Goal: Complete application form: Complete application form

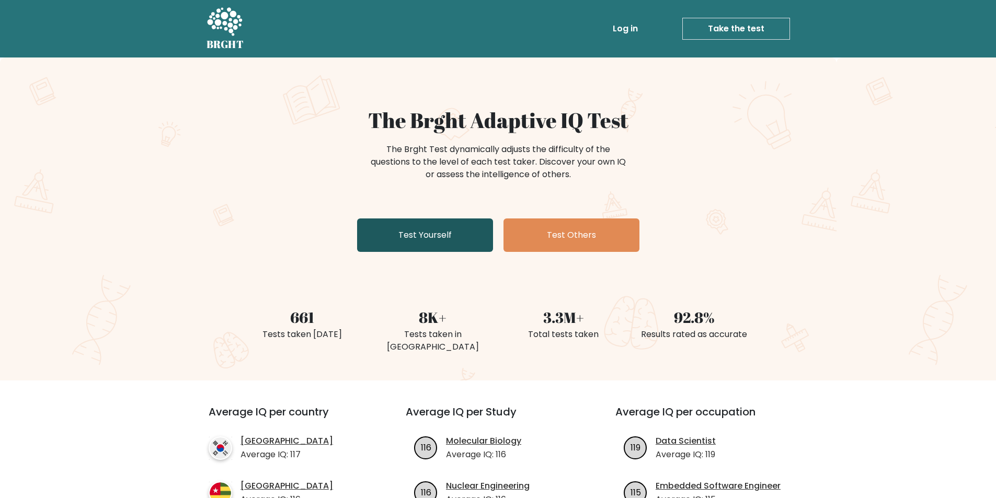
click at [448, 231] on link "Test Yourself" at bounding box center [425, 235] width 136 height 33
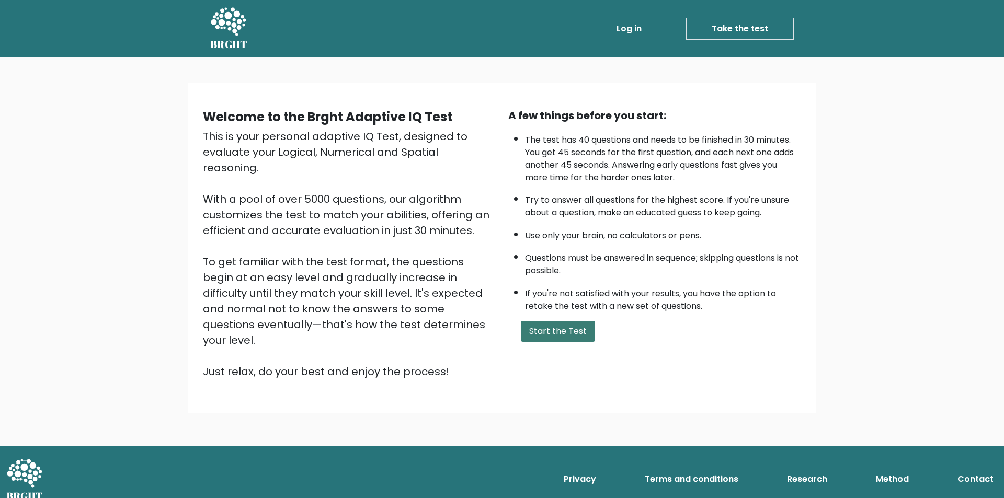
click at [582, 335] on button "Start the Test" at bounding box center [558, 331] width 74 height 21
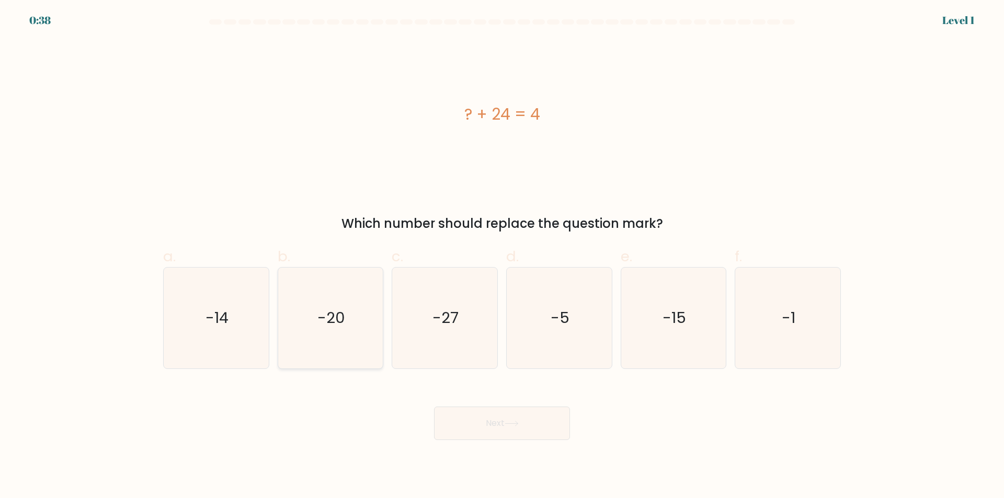
click at [313, 324] on icon "-20" at bounding box center [330, 318] width 101 height 101
click at [502, 256] on input "b. -20" at bounding box center [502, 252] width 1 height 7
radio input "true"
click at [487, 417] on button "Next" at bounding box center [502, 423] width 136 height 33
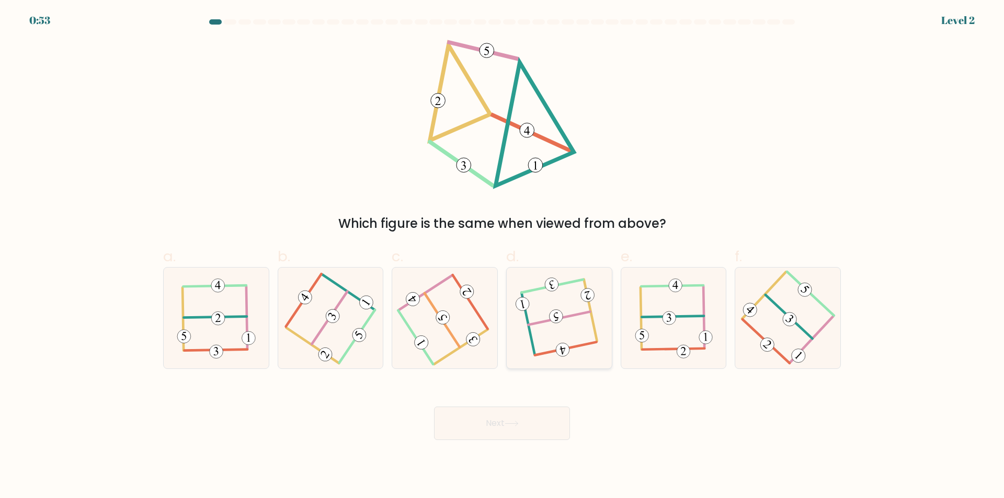
click at [565, 323] on icon at bounding box center [558, 318] width 79 height 81
click at [502, 256] on input "d." at bounding box center [502, 252] width 1 height 7
radio input "true"
click at [554, 428] on button "Next" at bounding box center [502, 423] width 136 height 33
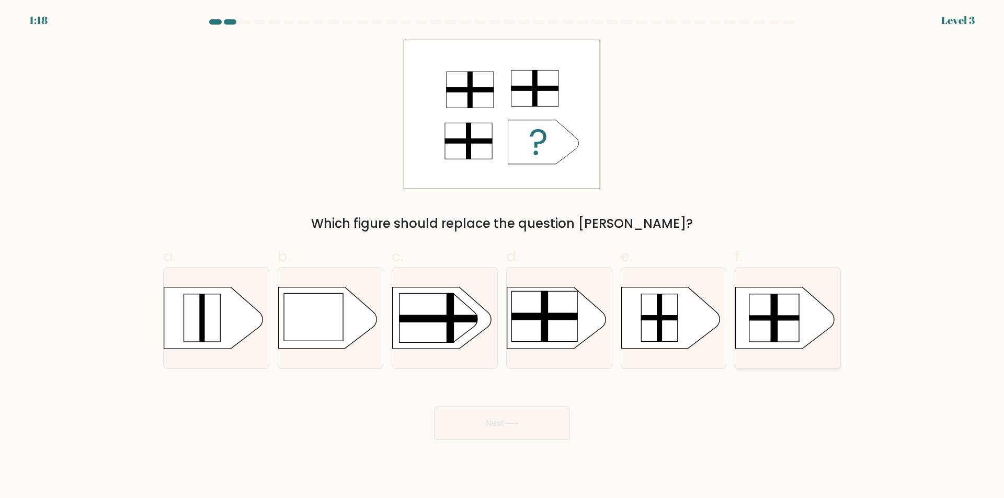
click at [788, 307] on rect at bounding box center [774, 318] width 50 height 48
click at [502, 256] on input "f." at bounding box center [502, 252] width 1 height 7
radio input "true"
click at [540, 293] on rect at bounding box center [544, 317] width 66 height 50
click at [502, 256] on input "d." at bounding box center [502, 252] width 1 height 7
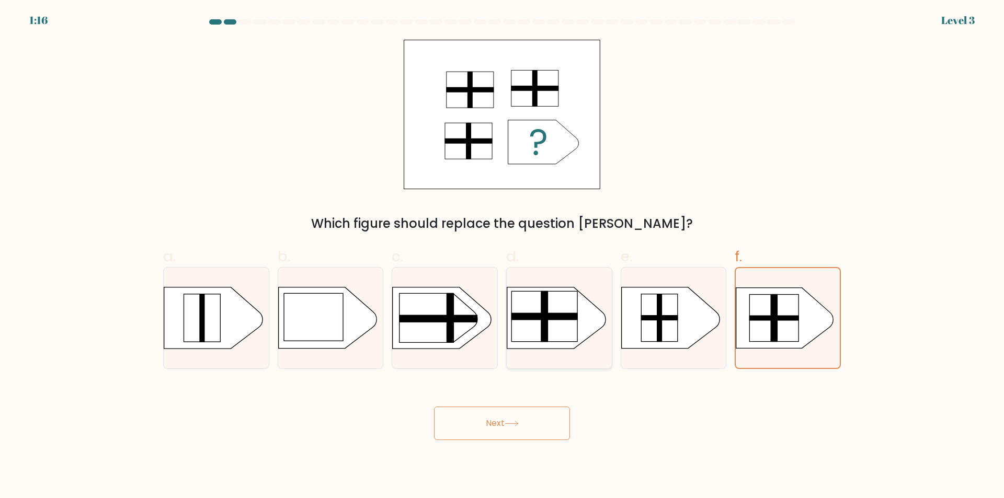
radio input "true"
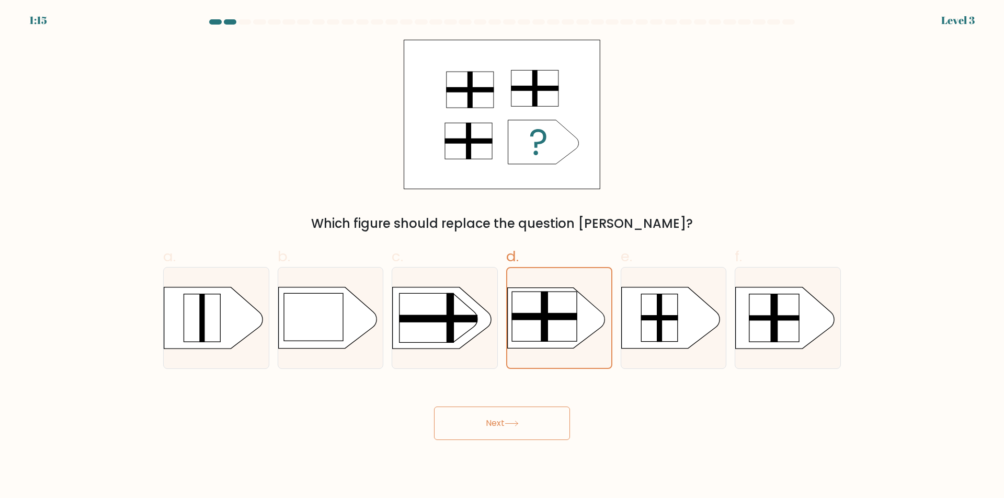
click at [510, 423] on icon at bounding box center [511, 424] width 14 height 6
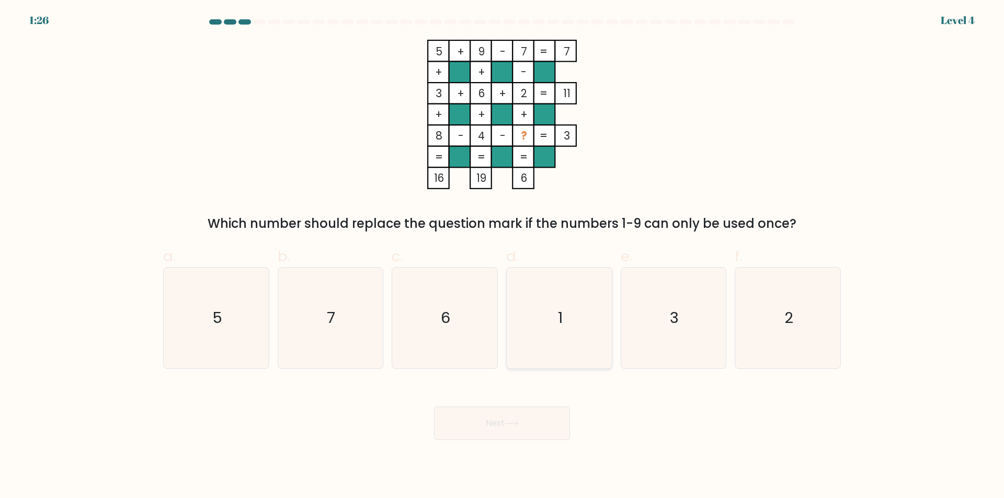
click at [588, 328] on icon "1" at bounding box center [559, 318] width 101 height 101
click at [502, 256] on input "d. 1" at bounding box center [502, 252] width 1 height 7
radio input "true"
click at [517, 427] on icon at bounding box center [511, 424] width 14 height 6
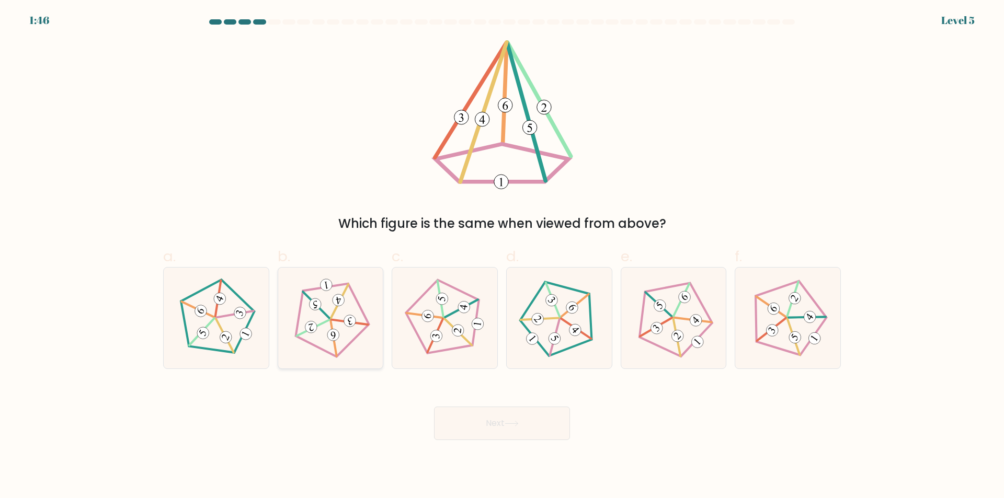
click at [360, 314] on icon at bounding box center [330, 318] width 81 height 81
click at [502, 256] on input "b." at bounding box center [502, 252] width 1 height 7
radio input "true"
click at [520, 431] on button "Next" at bounding box center [502, 423] width 136 height 33
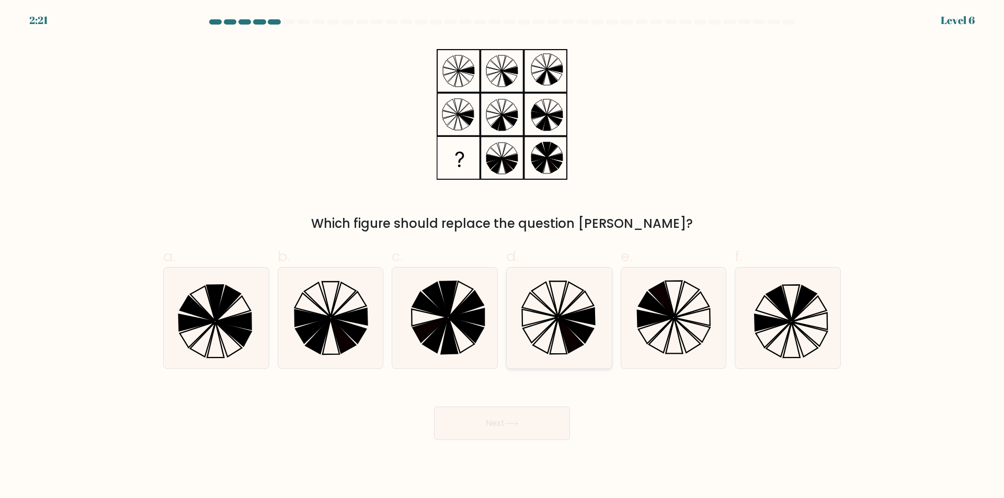
drag, startPoint x: 571, startPoint y: 314, endPoint x: 557, endPoint y: 335, distance: 25.5
click at [571, 314] on icon at bounding box center [577, 316] width 36 height 17
click at [502, 256] on input "d." at bounding box center [502, 252] width 1 height 7
radio input "true"
click at [554, 410] on button "Next" at bounding box center [502, 423] width 136 height 33
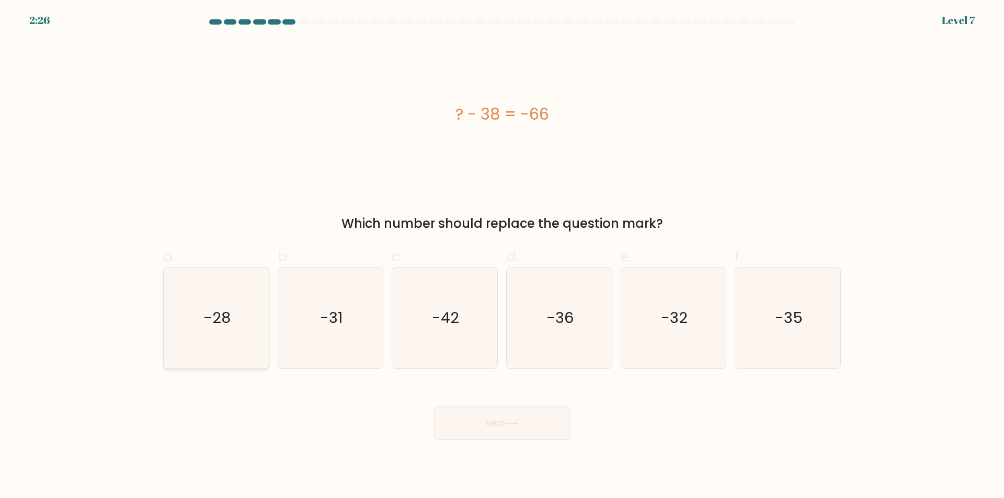
drag, startPoint x: 254, startPoint y: 344, endPoint x: 254, endPoint y: 350, distance: 5.8
click at [254, 350] on icon "-28" at bounding box center [216, 318] width 101 height 101
click at [502, 256] on input "a. -28" at bounding box center [502, 252] width 1 height 7
radio input "true"
click at [487, 423] on button "Next" at bounding box center [502, 423] width 136 height 33
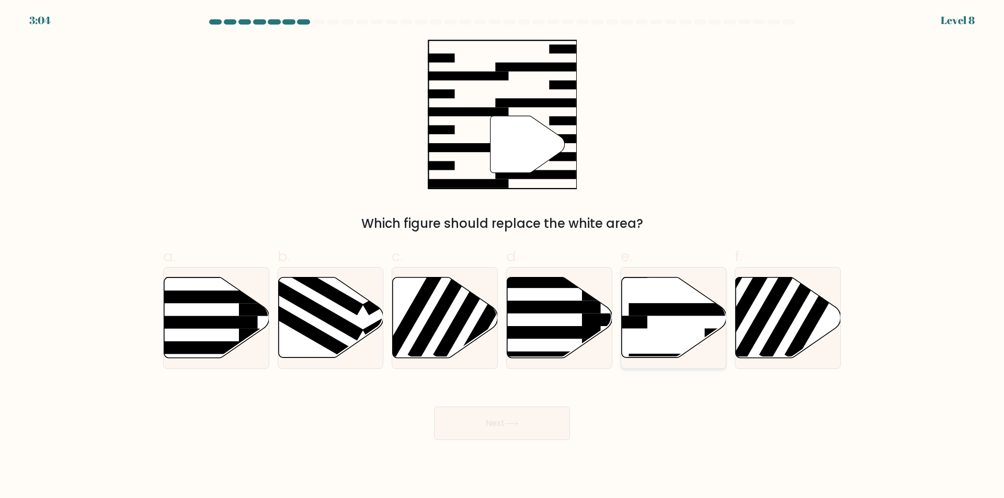
click at [662, 323] on icon at bounding box center [673, 318] width 105 height 81
click at [502, 256] on input "e." at bounding box center [502, 252] width 1 height 7
radio input "true"
click at [548, 419] on button "Next" at bounding box center [502, 423] width 136 height 33
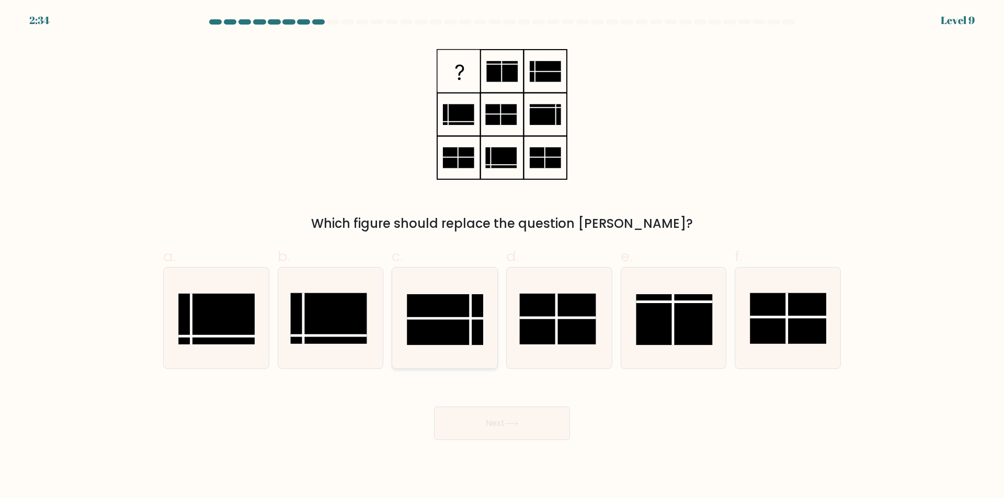
click at [455, 327] on rect at bounding box center [445, 319] width 76 height 51
click at [502, 256] on input "c." at bounding box center [502, 252] width 1 height 7
radio input "true"
click at [545, 447] on body "2:33 Level 9" at bounding box center [502, 249] width 1004 height 498
click at [509, 407] on button "Next" at bounding box center [502, 423] width 136 height 33
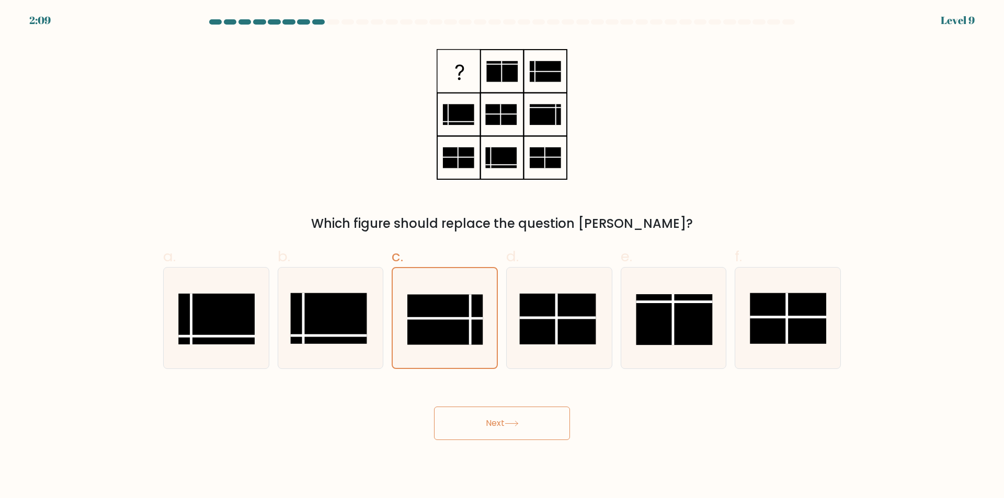
click at [508, 426] on icon at bounding box center [511, 424] width 14 height 6
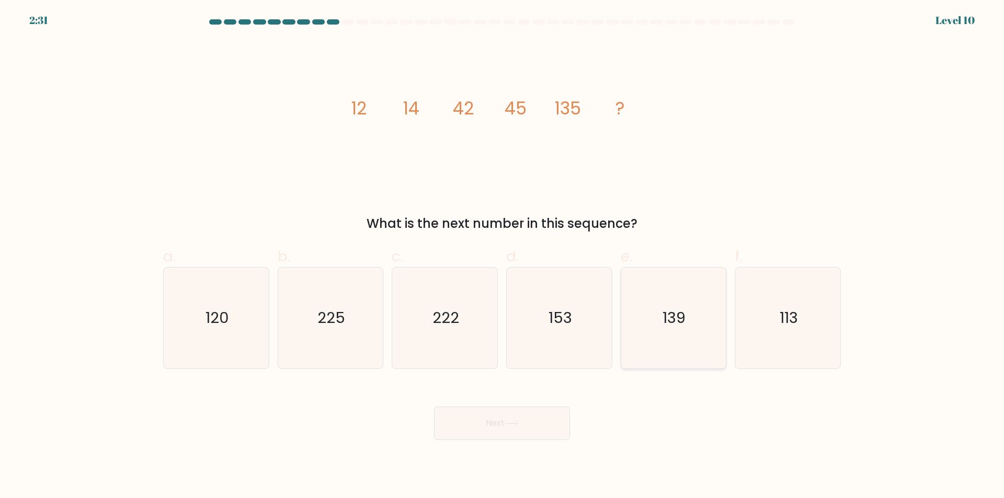
click at [650, 331] on icon "139" at bounding box center [673, 318] width 101 height 101
click at [502, 256] on input "e. 139" at bounding box center [502, 252] width 1 height 7
radio input "true"
click at [489, 431] on button "Next" at bounding box center [502, 423] width 136 height 33
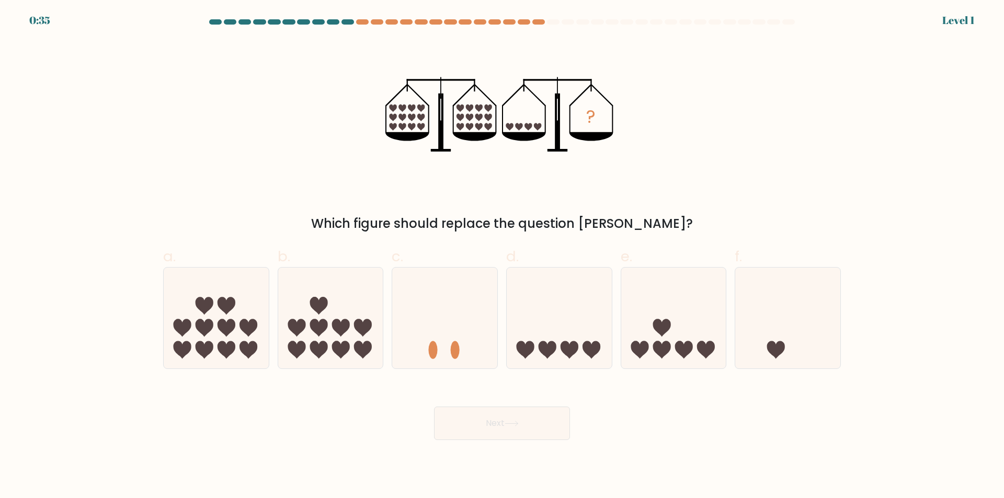
click at [348, 16] on div "0:35 Level 1" at bounding box center [502, 14] width 1004 height 28
click at [588, 353] on icon at bounding box center [591, 350] width 18 height 18
click at [502, 256] on input "d." at bounding box center [502, 252] width 1 height 7
radio input "true"
click at [532, 433] on button "Next" at bounding box center [502, 423] width 136 height 33
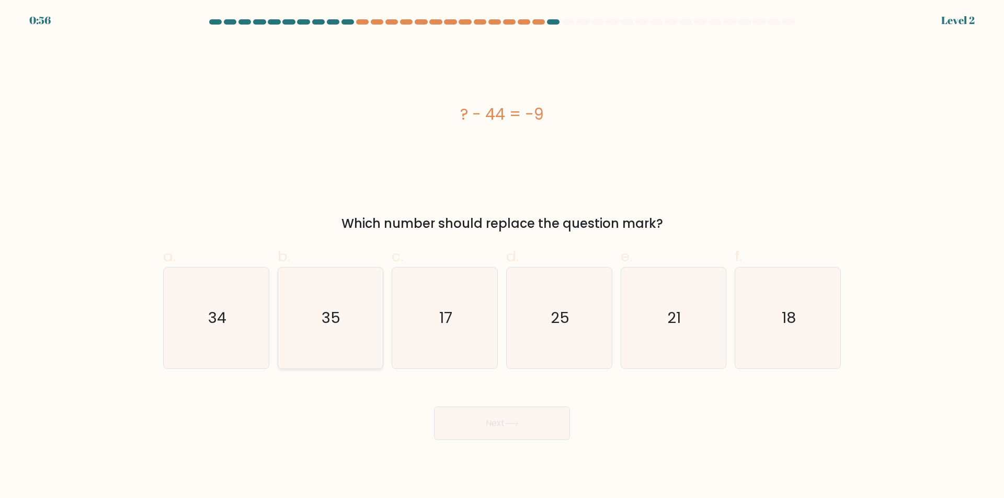
click at [313, 350] on icon "35" at bounding box center [330, 318] width 101 height 101
click at [502, 256] on input "b. 35" at bounding box center [502, 252] width 1 height 7
radio input "true"
click at [505, 430] on button "Next" at bounding box center [502, 423] width 136 height 33
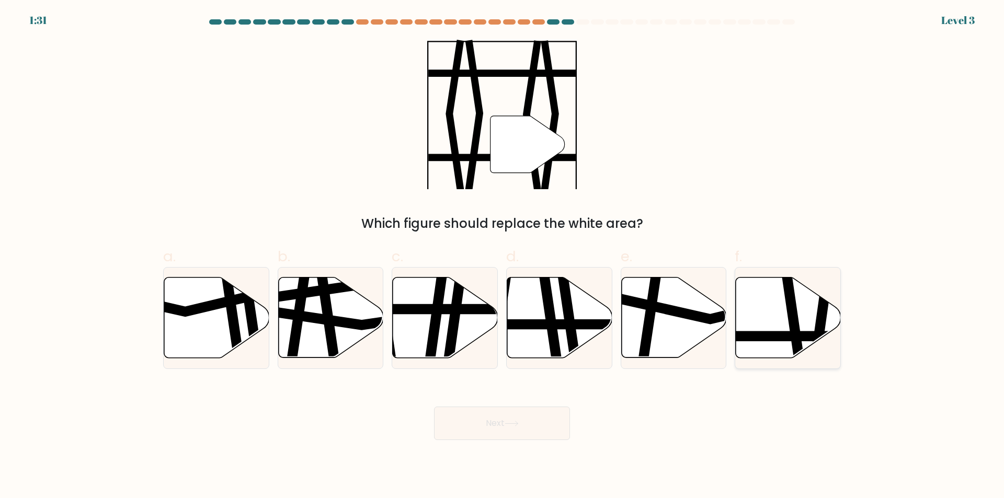
click at [778, 317] on icon at bounding box center [788, 318] width 105 height 81
click at [502, 256] on input "f." at bounding box center [502, 252] width 1 height 7
radio input "true"
click at [500, 438] on button "Next" at bounding box center [502, 423] width 136 height 33
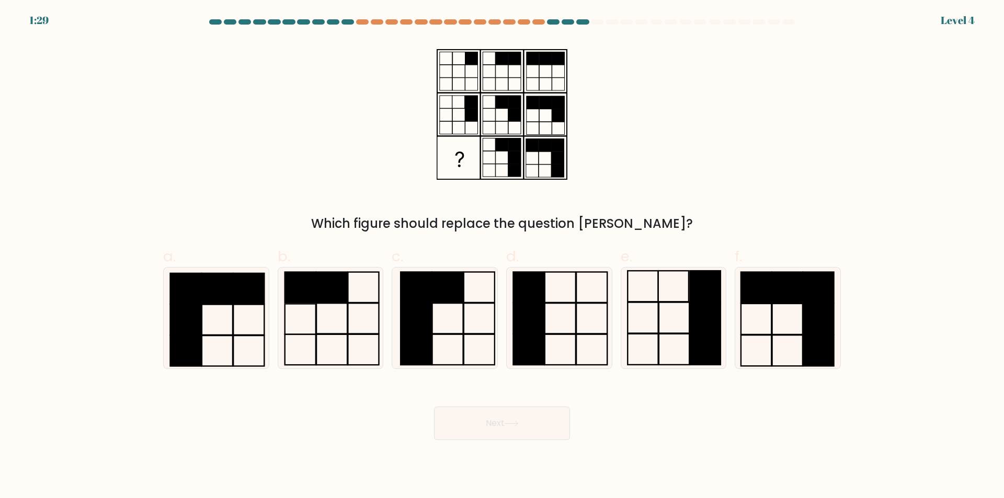
click at [512, 419] on button "Next" at bounding box center [502, 423] width 136 height 33
click at [655, 335] on rect at bounding box center [643, 349] width 30 height 31
click at [502, 256] on input "e." at bounding box center [502, 252] width 1 height 7
radio input "true"
click at [518, 432] on button "Next" at bounding box center [502, 423] width 136 height 33
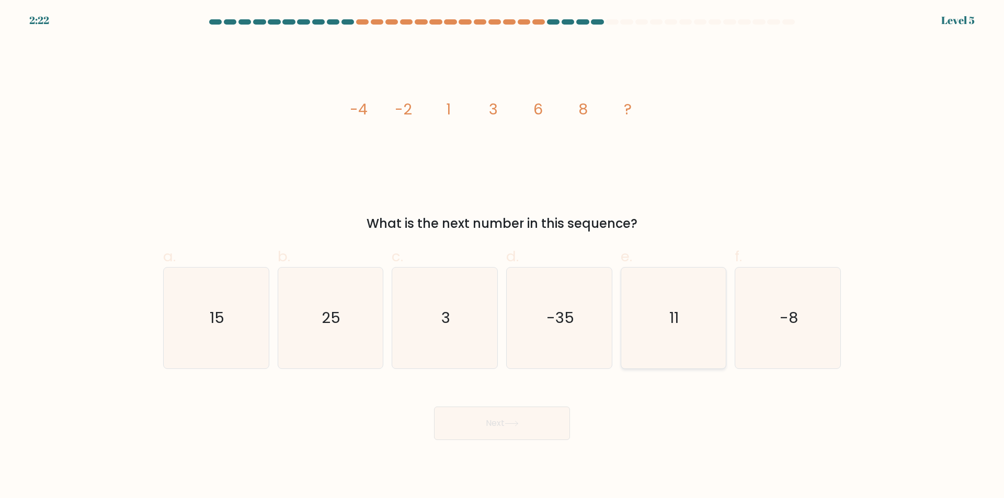
click at [712, 338] on icon "11" at bounding box center [673, 318] width 101 height 101
click at [502, 256] on input "e. 11" at bounding box center [502, 252] width 1 height 7
radio input "true"
click at [547, 432] on button "Next" at bounding box center [502, 423] width 136 height 33
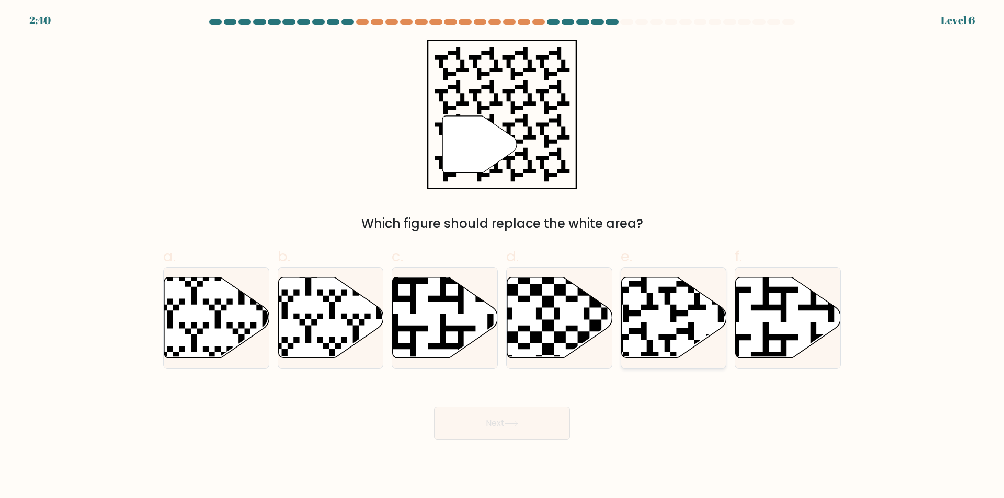
click at [661, 324] on icon at bounding box center [673, 318] width 105 height 81
click at [502, 256] on input "e." at bounding box center [502, 252] width 1 height 7
radio input "true"
click at [523, 421] on button "Next" at bounding box center [502, 423] width 136 height 33
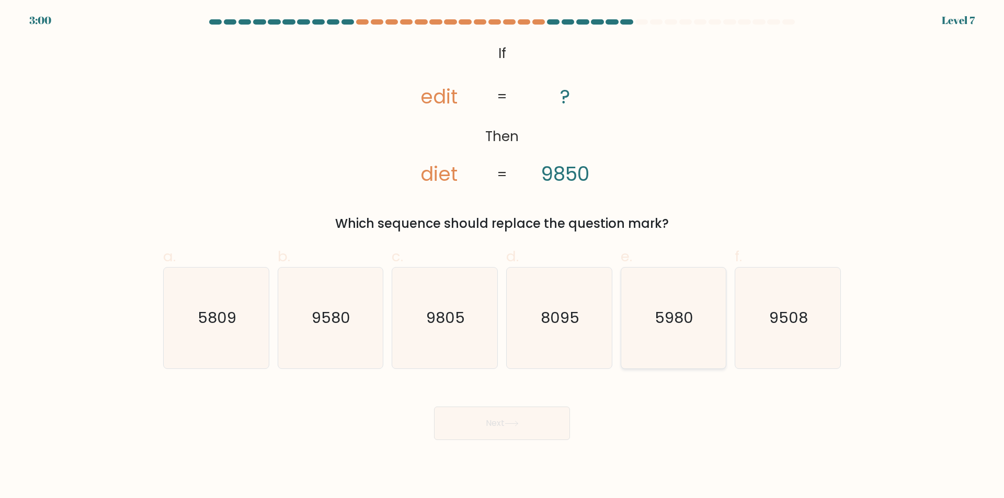
click at [650, 328] on icon "5980" at bounding box center [673, 318] width 101 height 101
click at [502, 256] on input "e. 5980" at bounding box center [502, 252] width 1 height 7
radio input "true"
click at [650, 328] on icon "5980" at bounding box center [673, 318] width 100 height 100
click at [502, 256] on input "e. 5980" at bounding box center [502, 252] width 1 height 7
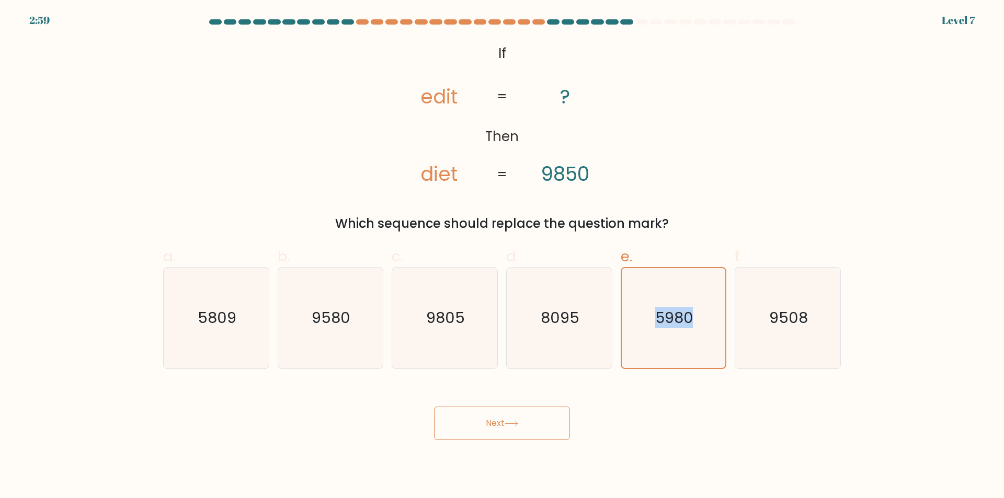
click at [481, 417] on button "Next" at bounding box center [502, 423] width 136 height 33
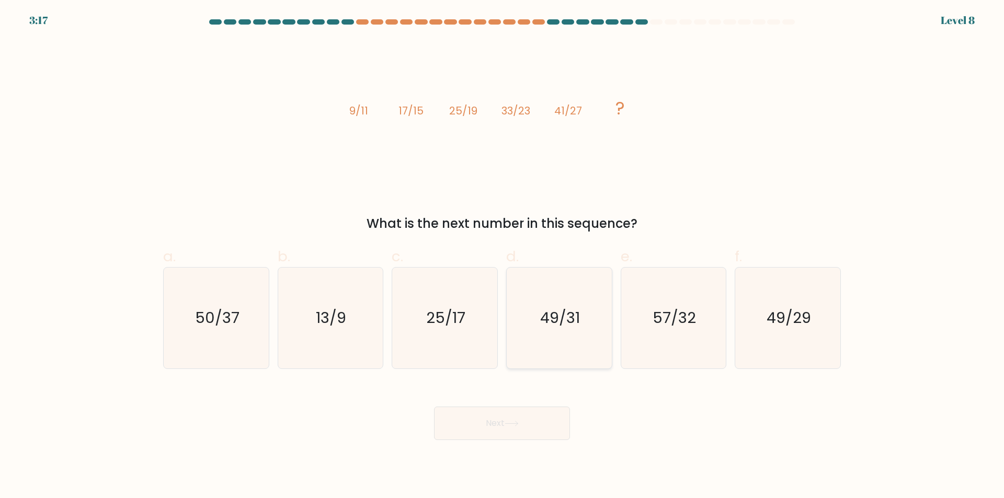
click at [576, 327] on icon "49/31" at bounding box center [559, 318] width 101 height 101
click at [502, 256] on input "d. 49/31" at bounding box center [502, 252] width 1 height 7
radio input "true"
drag, startPoint x: 556, startPoint y: 417, endPoint x: 556, endPoint y: 425, distance: 7.8
click at [556, 421] on button "Next" at bounding box center [502, 423] width 136 height 33
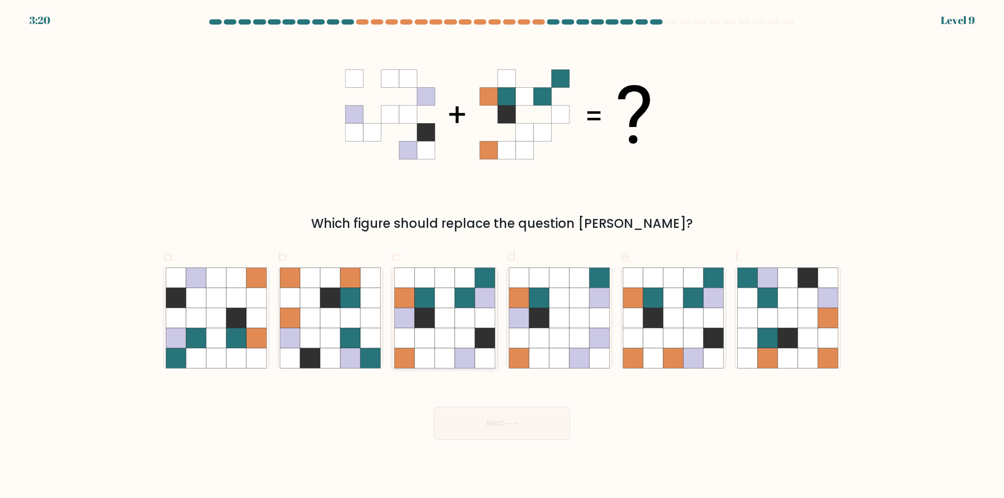
click at [488, 357] on icon at bounding box center [485, 358] width 20 height 20
click at [502, 256] on input "c." at bounding box center [502, 252] width 1 height 7
radio input "true"
click at [510, 415] on button "Next" at bounding box center [502, 423] width 136 height 33
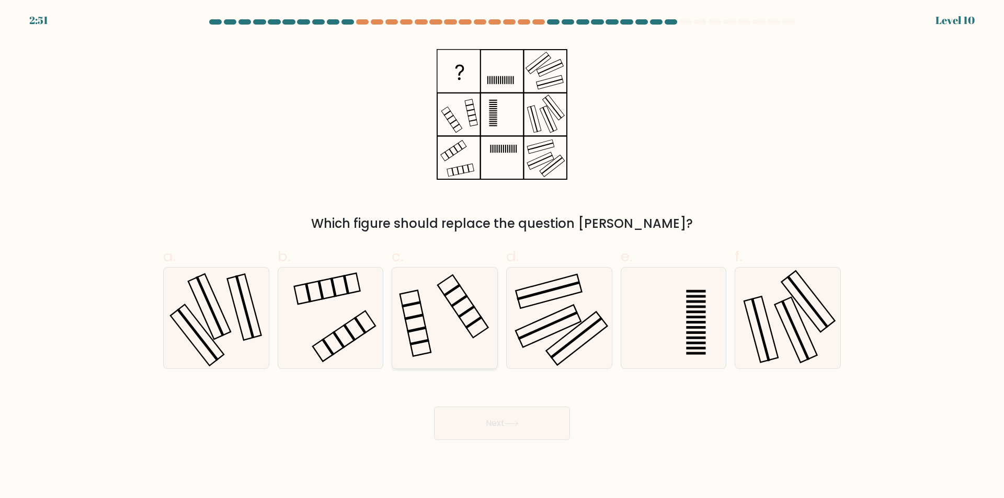
click at [461, 324] on icon at bounding box center [444, 318] width 101 height 101
click at [502, 256] on input "c." at bounding box center [502, 252] width 1 height 7
radio input "true"
click at [535, 425] on button "Next" at bounding box center [502, 423] width 136 height 33
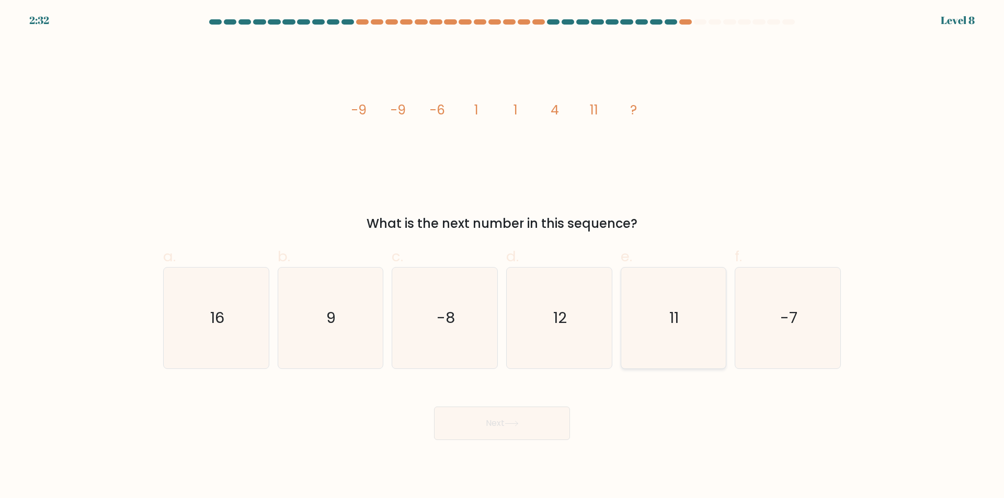
click at [680, 295] on icon "11" at bounding box center [673, 318] width 101 height 101
click at [502, 256] on input "e. 11" at bounding box center [502, 252] width 1 height 7
radio input "true"
click at [542, 417] on button "Next" at bounding box center [502, 423] width 136 height 33
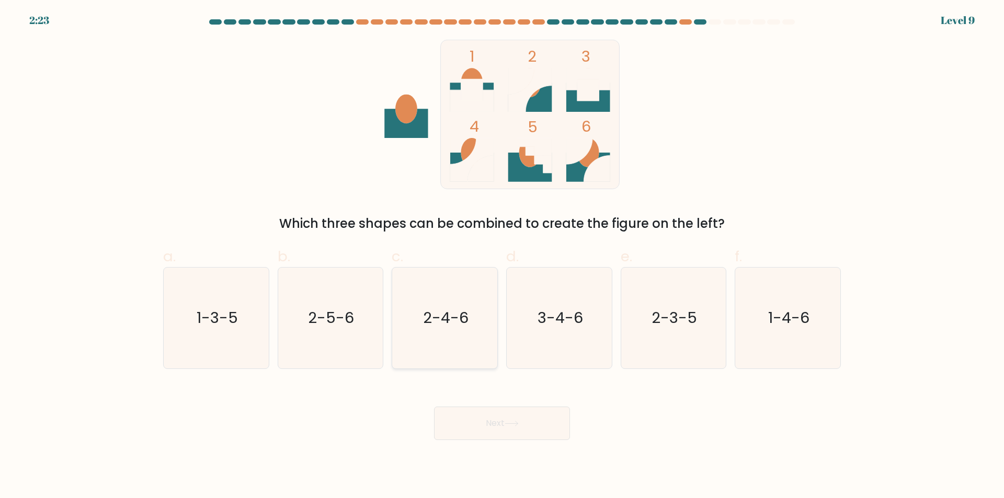
click at [454, 345] on icon "2-4-6" at bounding box center [444, 318] width 101 height 101
click at [502, 256] on input "c. 2-4-6" at bounding box center [502, 252] width 1 height 7
radio input "true"
click at [532, 425] on button "Next" at bounding box center [502, 423] width 136 height 33
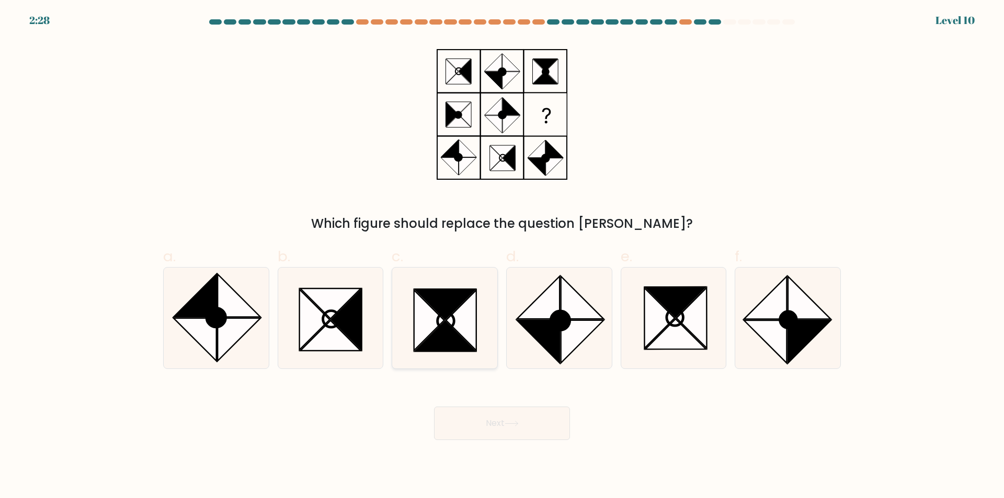
click at [446, 341] on icon at bounding box center [445, 337] width 61 height 30
click at [502, 256] on input "c." at bounding box center [502, 252] width 1 height 7
radio input "true"
click at [475, 407] on button "Next" at bounding box center [502, 423] width 136 height 33
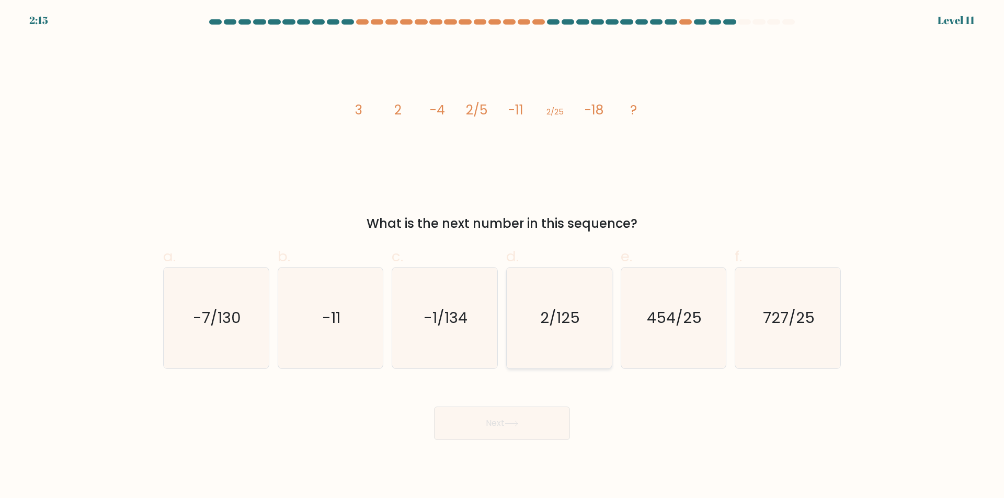
click at [545, 306] on icon "2/125" at bounding box center [559, 318] width 101 height 101
click at [502, 256] on input "d. 2/125" at bounding box center [502, 252] width 1 height 7
radio input "true"
click at [523, 429] on button "Next" at bounding box center [502, 423] width 136 height 33
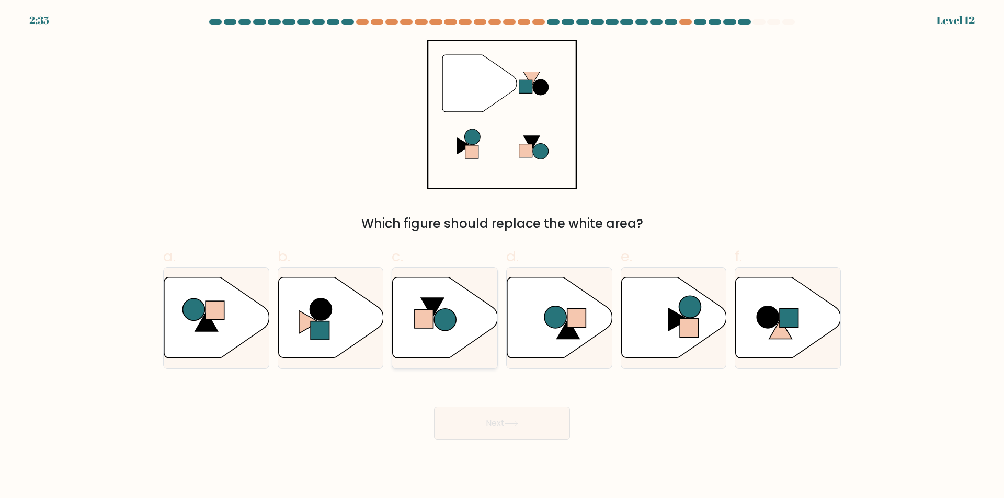
click at [455, 341] on icon at bounding box center [445, 318] width 105 height 81
click at [502, 256] on input "c." at bounding box center [502, 252] width 1 height 7
radio input "true"
click at [504, 424] on button "Next" at bounding box center [502, 423] width 136 height 33
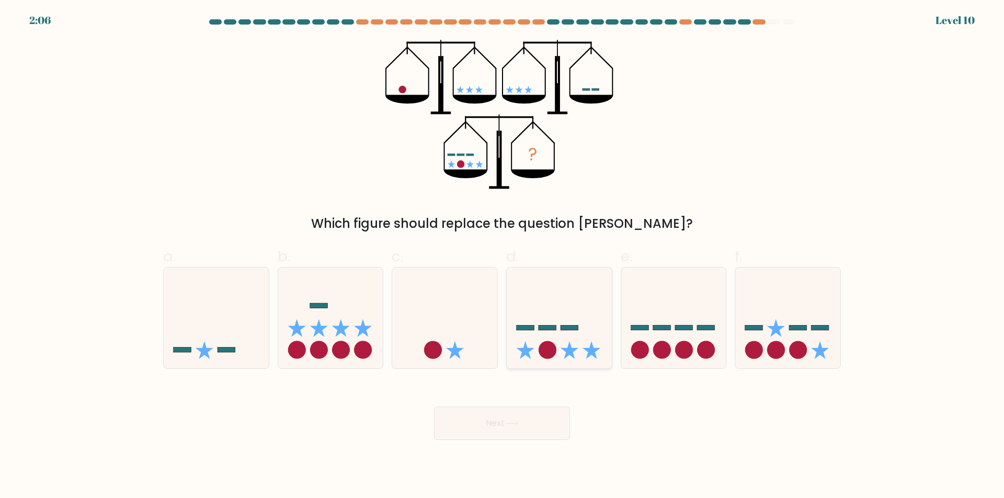
click at [555, 339] on icon at bounding box center [559, 318] width 105 height 87
click at [502, 256] on input "d." at bounding box center [502, 252] width 1 height 7
radio input "true"
click at [519, 423] on icon at bounding box center [511, 424] width 14 height 6
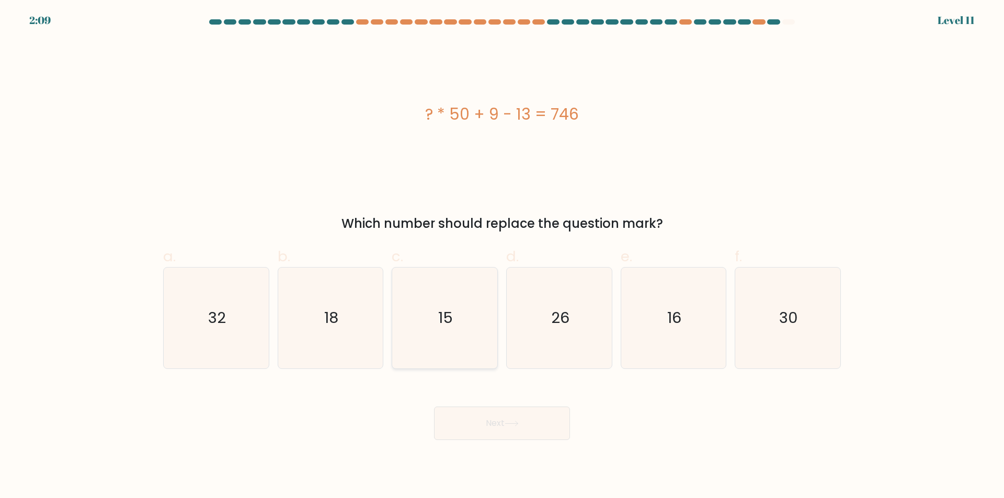
click at [463, 315] on icon "15" at bounding box center [444, 318] width 101 height 101
click at [502, 256] on input "c. 15" at bounding box center [502, 252] width 1 height 7
radio input "true"
click at [483, 428] on button "Next" at bounding box center [502, 423] width 136 height 33
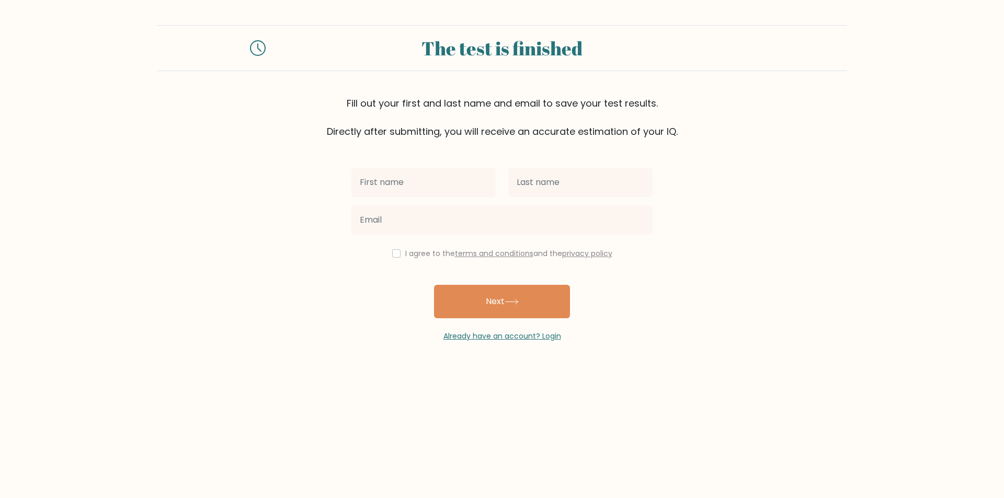
click at [148, 469] on body "The test is finished Fill out your first and last name and email to save your t…" at bounding box center [502, 249] width 1004 height 498
